Goal: Information Seeking & Learning: Check status

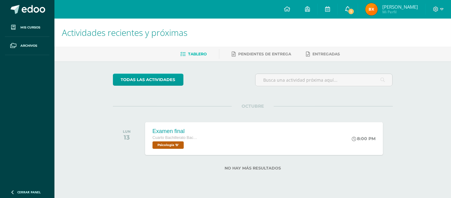
click at [352, 11] on span "1" at bounding box center [351, 11] width 7 height 7
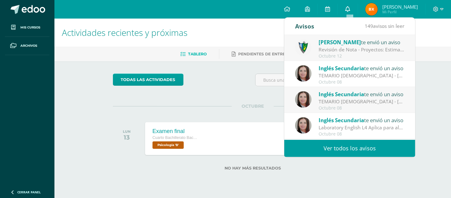
click at [350, 6] on icon at bounding box center [347, 9] width 5 height 6
drag, startPoint x: 381, startPoint y: 50, endPoint x: 389, endPoint y: 49, distance: 9.0
click at [381, 50] on div "Revisión de Nota - Proyectos: Estimados estudiantes, es un gusto saludarlos. Po…" at bounding box center [362, 49] width 86 height 7
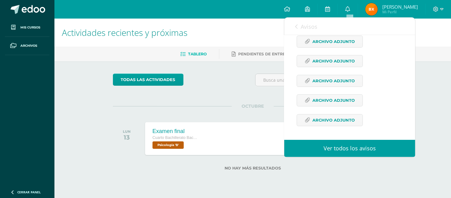
scroll to position [359, 0]
click at [350, 121] on span "Archivo Adjunto" at bounding box center [333, 119] width 42 height 11
click at [345, 102] on span "Archivo Adjunto" at bounding box center [333, 100] width 42 height 11
click at [331, 79] on span "Archivo Adjunto" at bounding box center [333, 80] width 42 height 11
click at [347, 59] on span "Archivo Adjunto" at bounding box center [333, 60] width 42 height 11
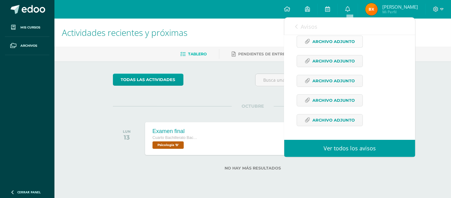
click at [344, 41] on span "Archivo Adjunto" at bounding box center [333, 41] width 42 height 11
click at [338, 118] on span "Archivo Adjunto" at bounding box center [333, 119] width 42 height 11
click at [337, 81] on span "Archivo Adjunto" at bounding box center [333, 80] width 42 height 11
